Goal: Browse casually

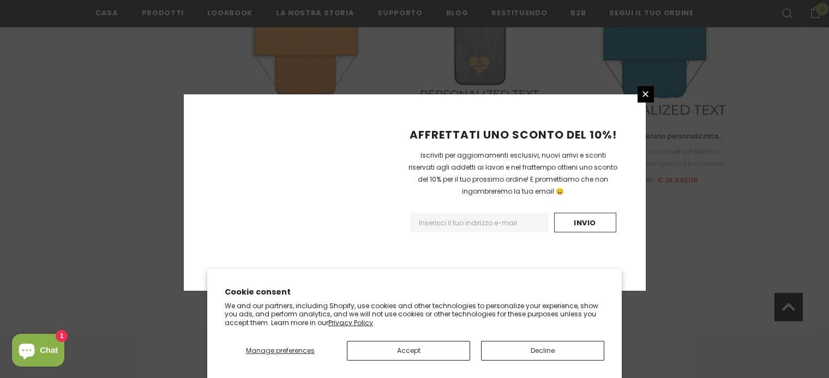
scroll to position [1346, 0]
